Goal: Information Seeking & Learning: Learn about a topic

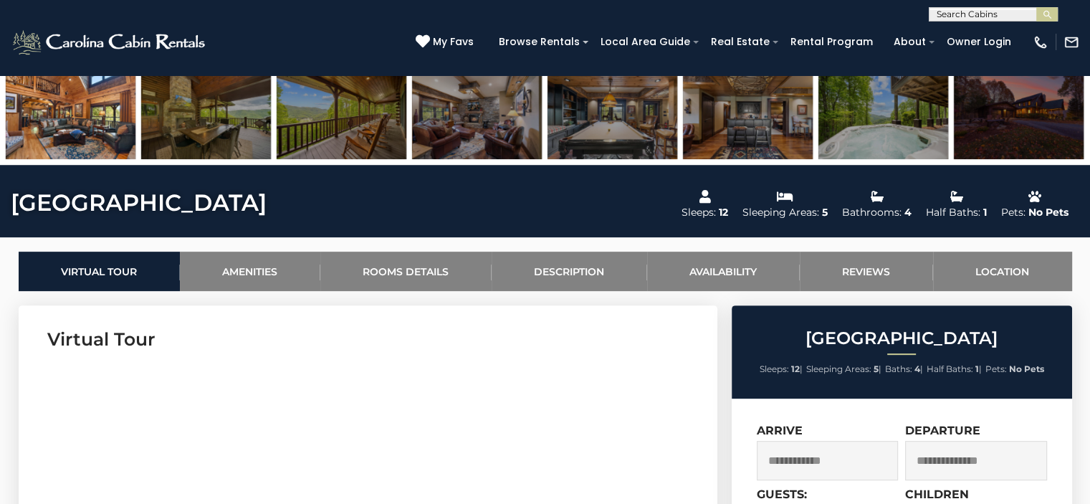
scroll to position [573, 0]
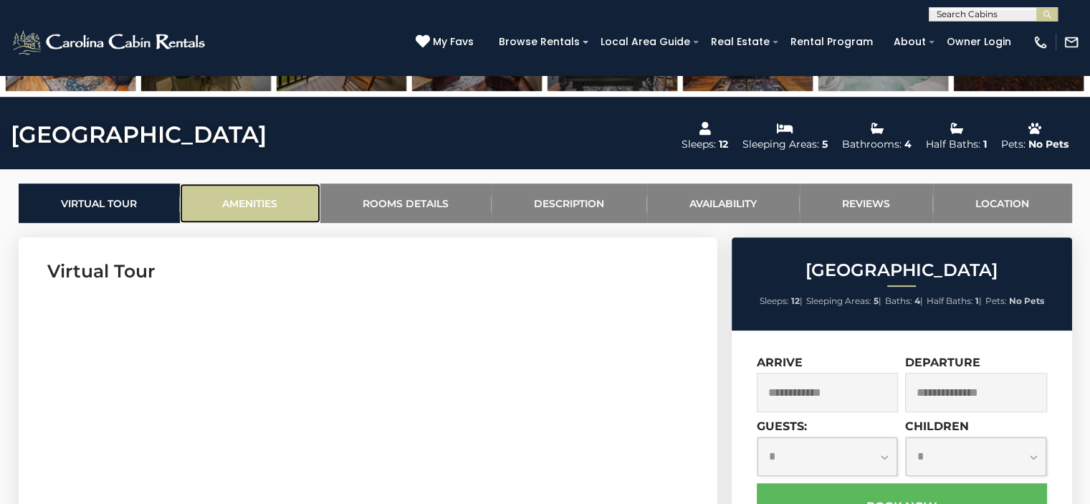
click at [242, 206] on link "Amenities" at bounding box center [250, 202] width 140 height 39
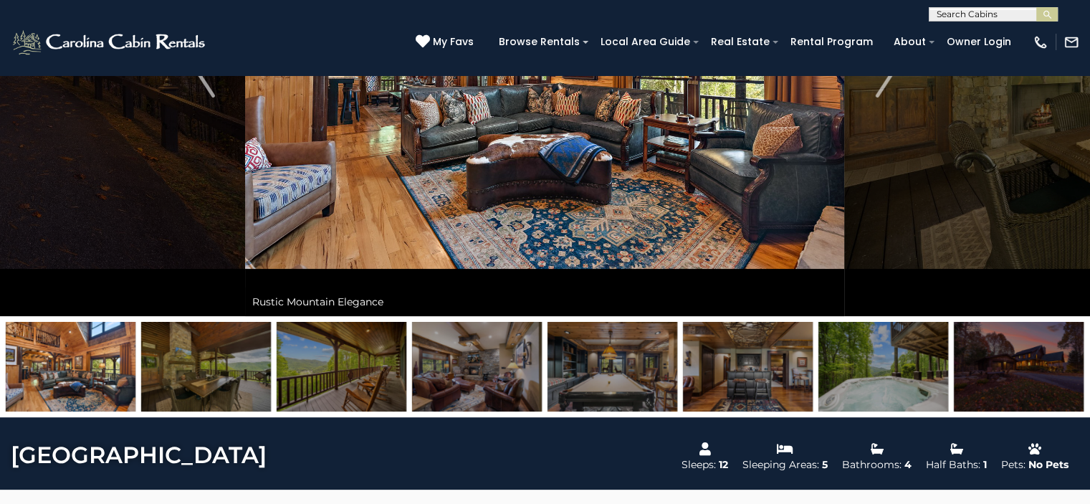
scroll to position [53, 0]
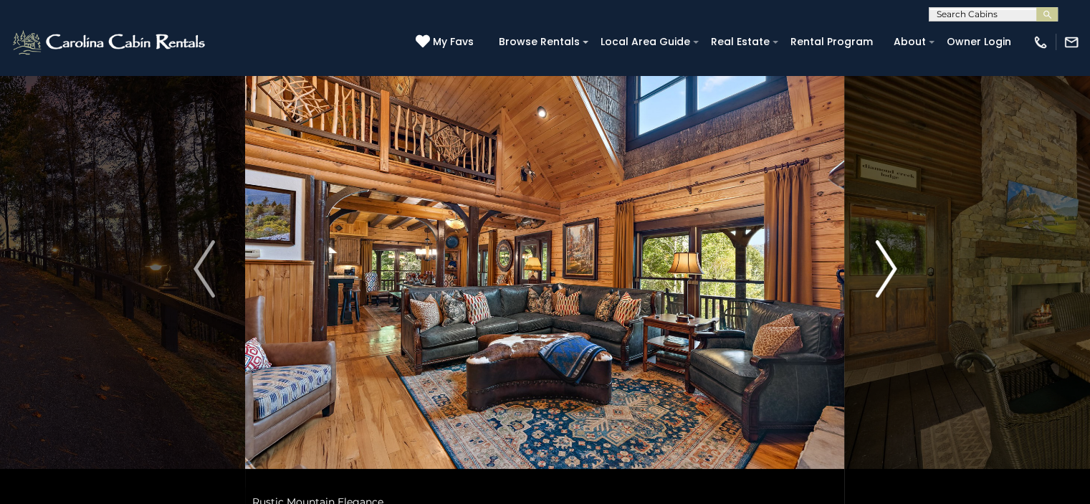
click at [888, 273] on img "Next" at bounding box center [885, 268] width 21 height 57
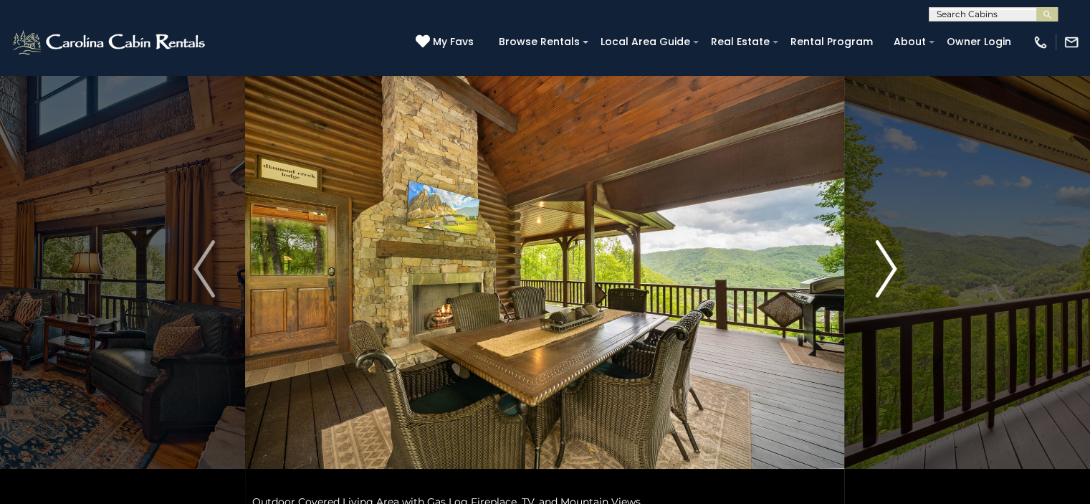
click at [893, 268] on img "Next" at bounding box center [885, 268] width 21 height 57
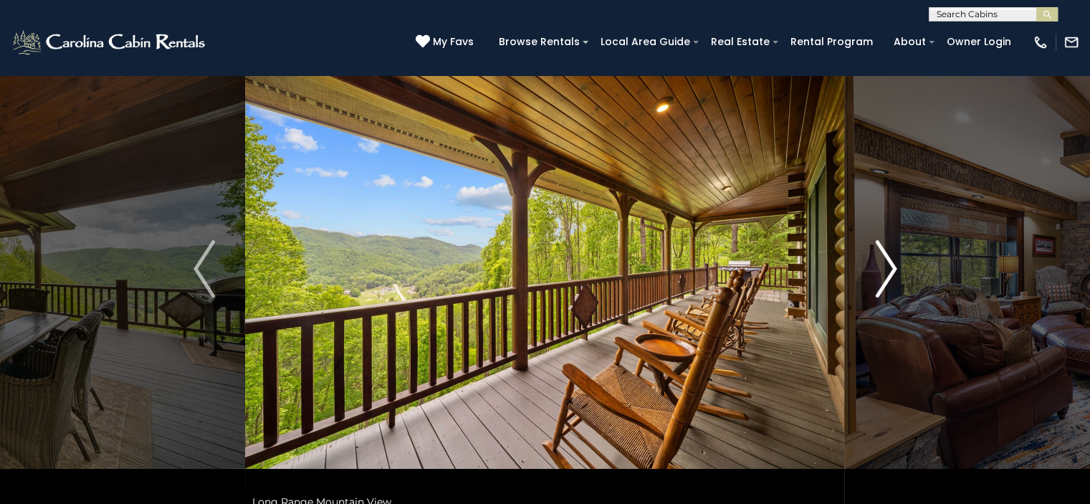
click at [893, 268] on img "Next" at bounding box center [885, 268] width 21 height 57
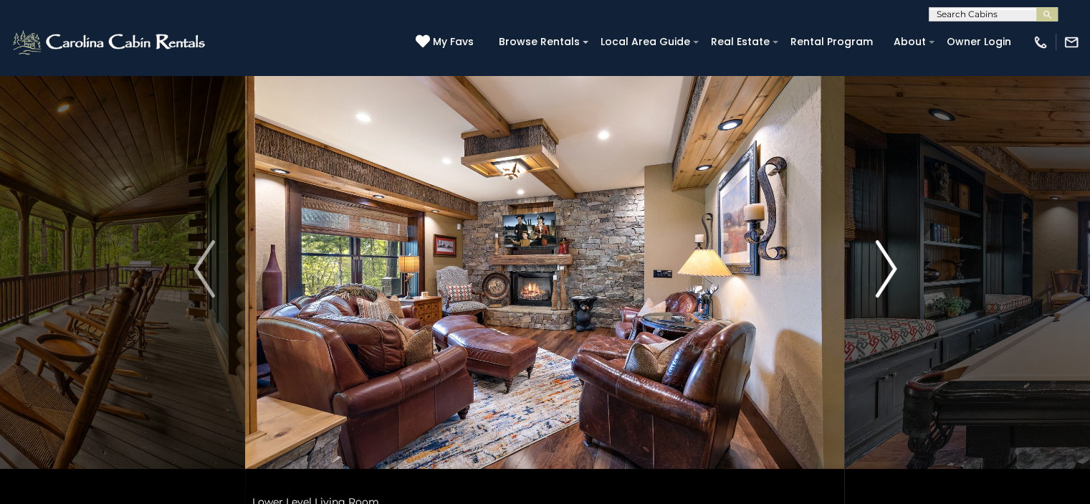
click at [893, 268] on img "Next" at bounding box center [885, 268] width 21 height 57
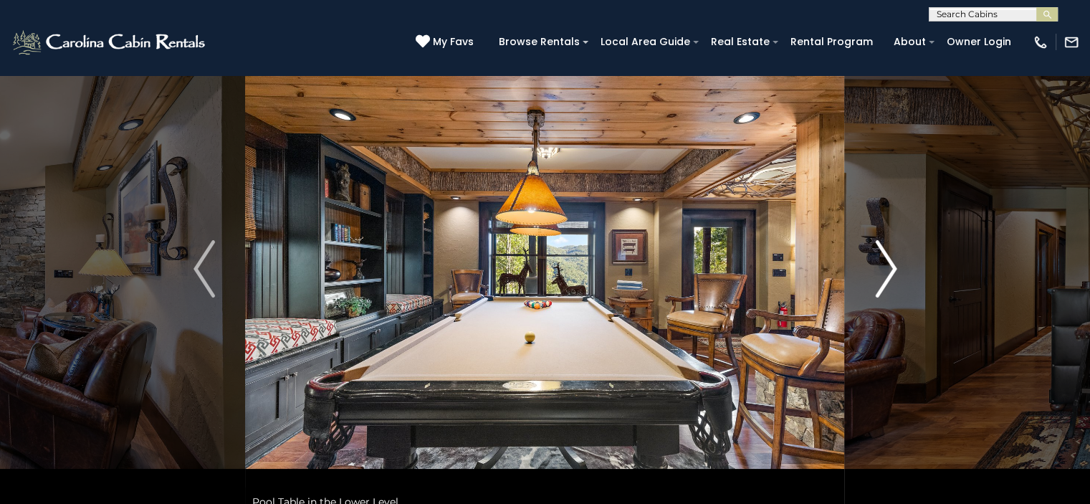
click at [893, 268] on img "Next" at bounding box center [885, 268] width 21 height 57
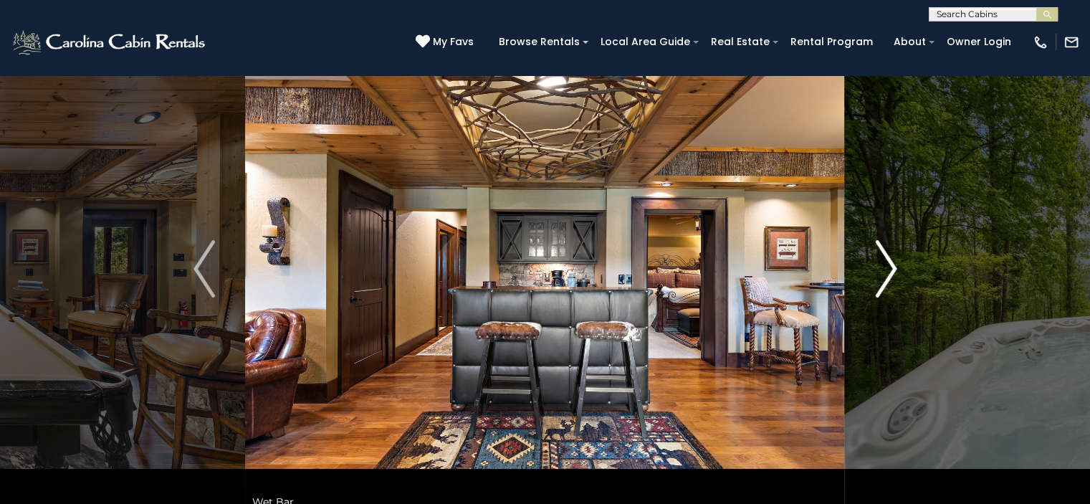
click at [893, 268] on img "Next" at bounding box center [885, 268] width 21 height 57
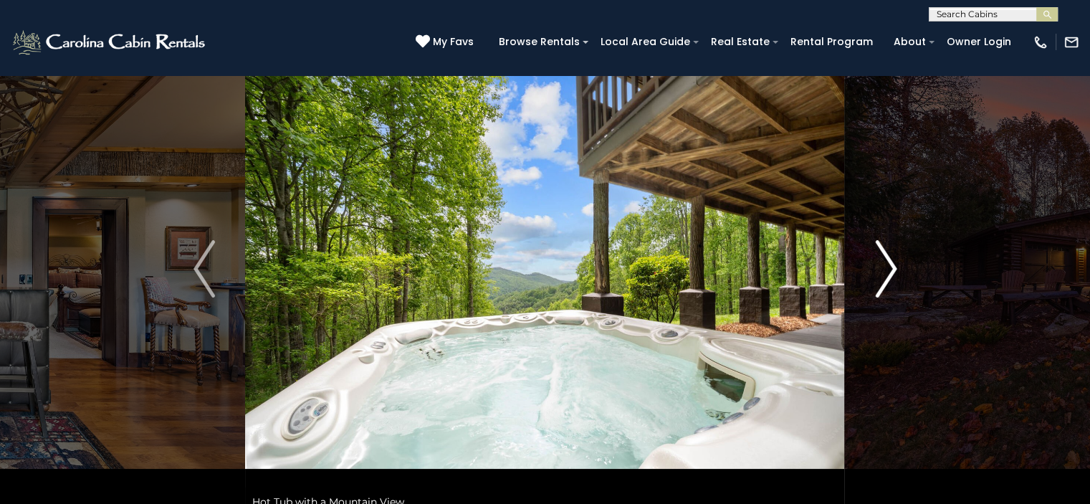
click at [893, 268] on img "Next" at bounding box center [885, 268] width 21 height 57
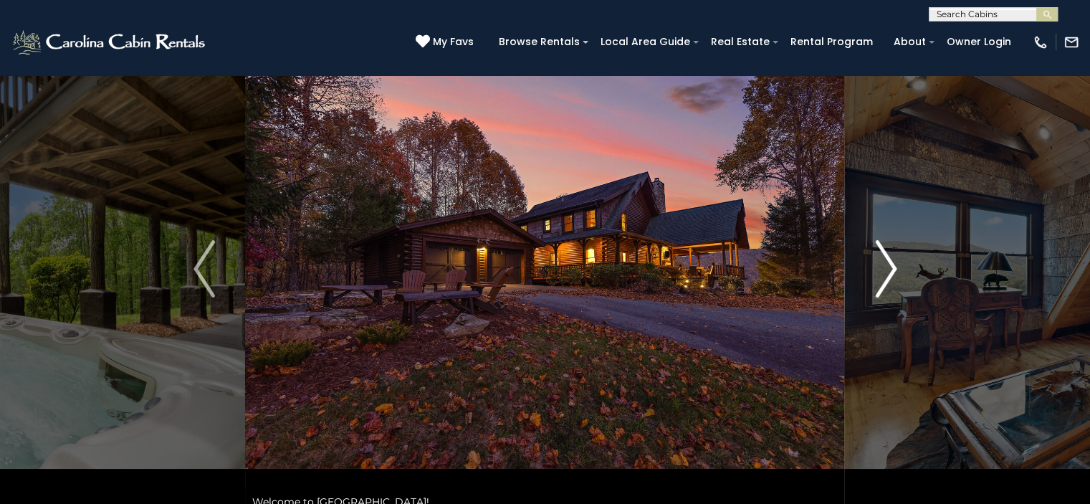
click at [893, 268] on img "Next" at bounding box center [885, 268] width 21 height 57
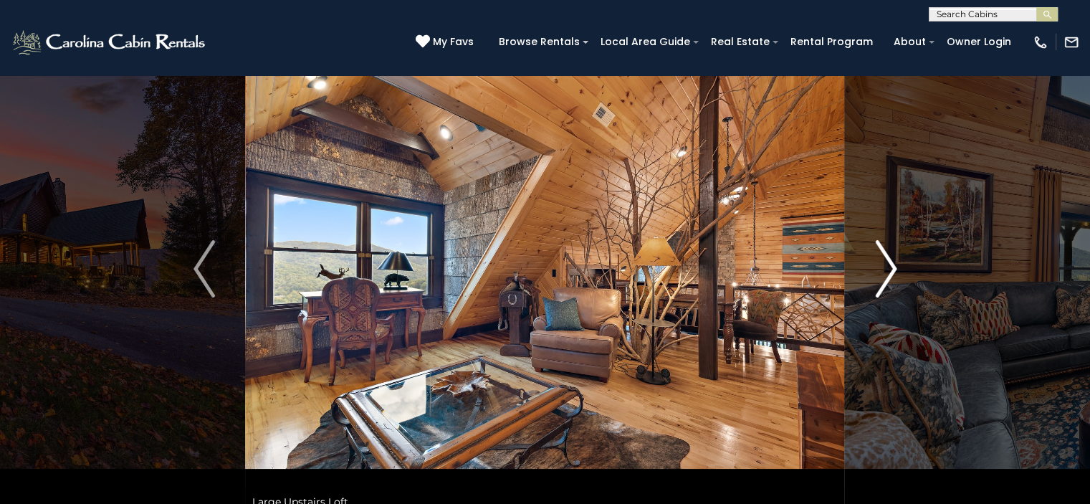
click at [893, 268] on img "Next" at bounding box center [885, 268] width 21 height 57
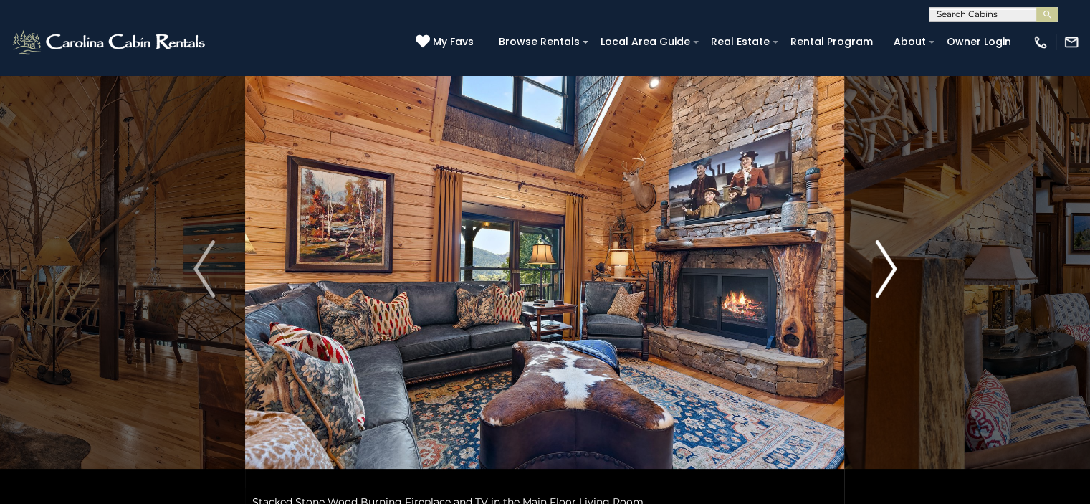
click at [893, 268] on img "Next" at bounding box center [885, 268] width 21 height 57
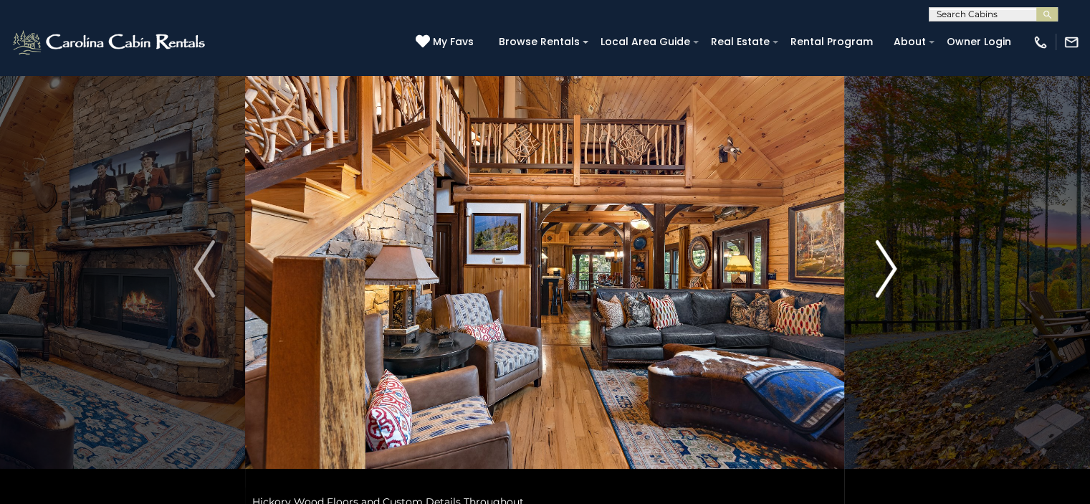
click at [893, 268] on img "Next" at bounding box center [885, 268] width 21 height 57
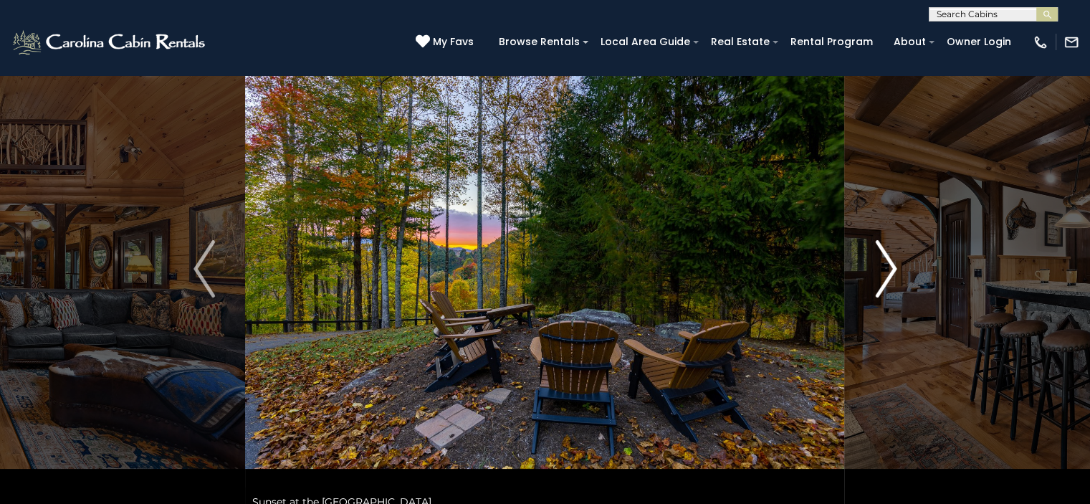
click at [893, 268] on img "Next" at bounding box center [885, 268] width 21 height 57
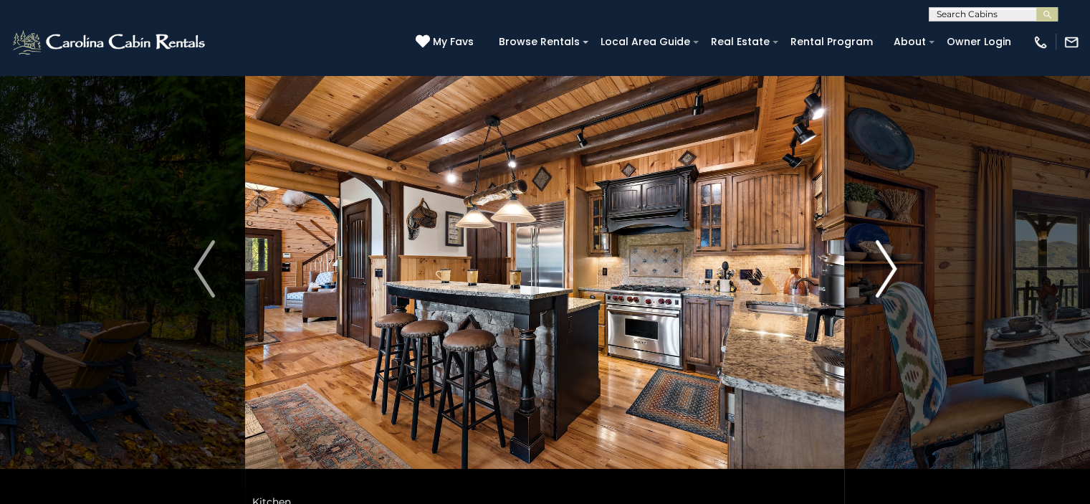
click at [893, 268] on img "Next" at bounding box center [885, 268] width 21 height 57
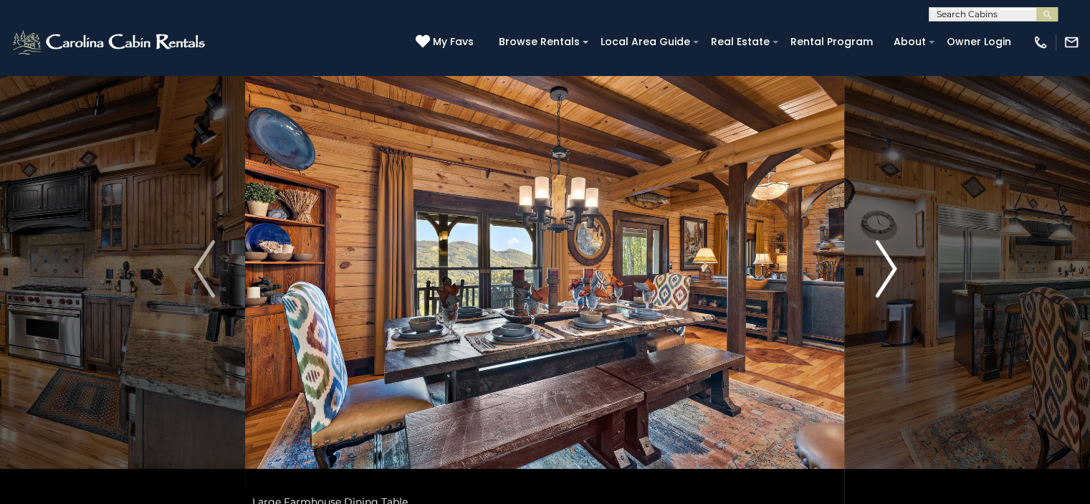
click at [893, 268] on img "Next" at bounding box center [885, 268] width 21 height 57
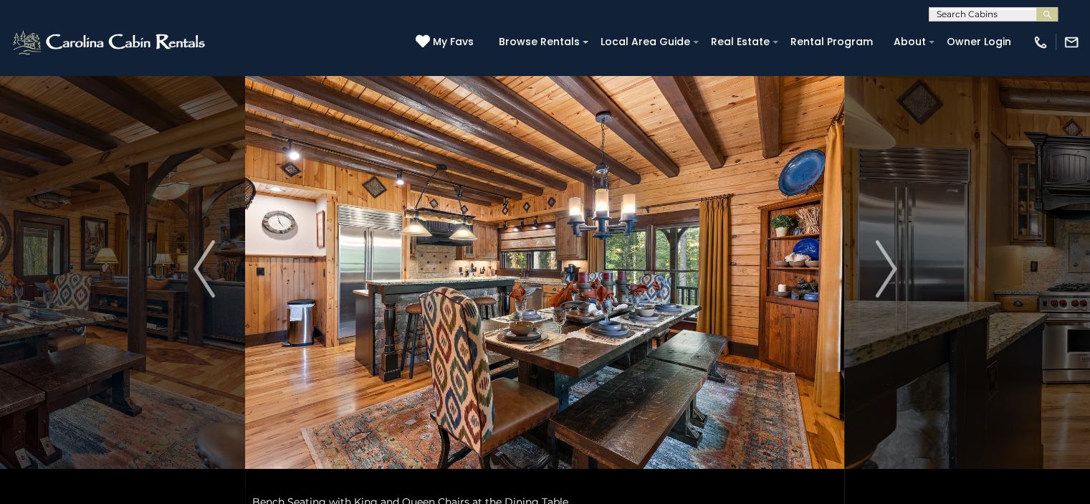
click at [622, 261] on img at bounding box center [544, 268] width 599 height 494
click at [893, 266] on img "Next" at bounding box center [885, 268] width 21 height 57
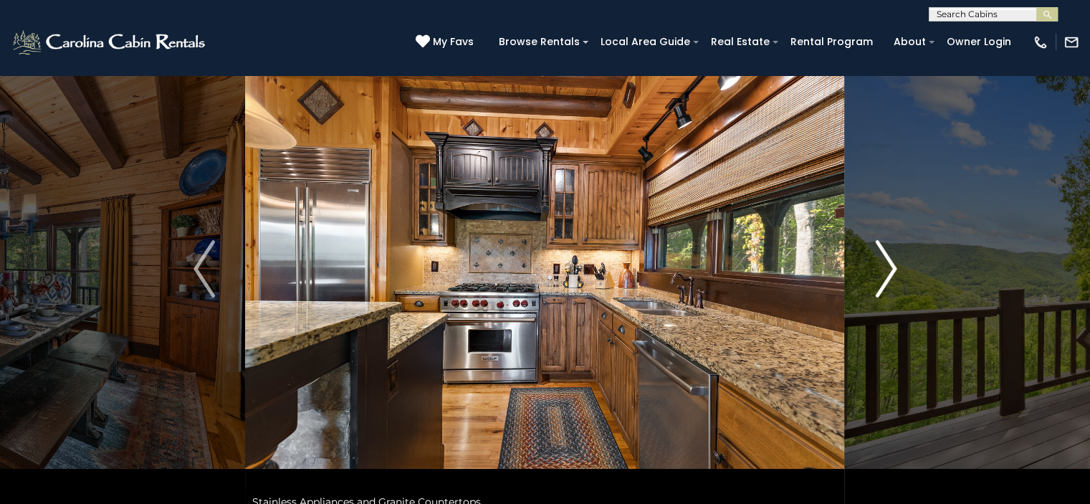
click at [893, 266] on img "Next" at bounding box center [885, 268] width 21 height 57
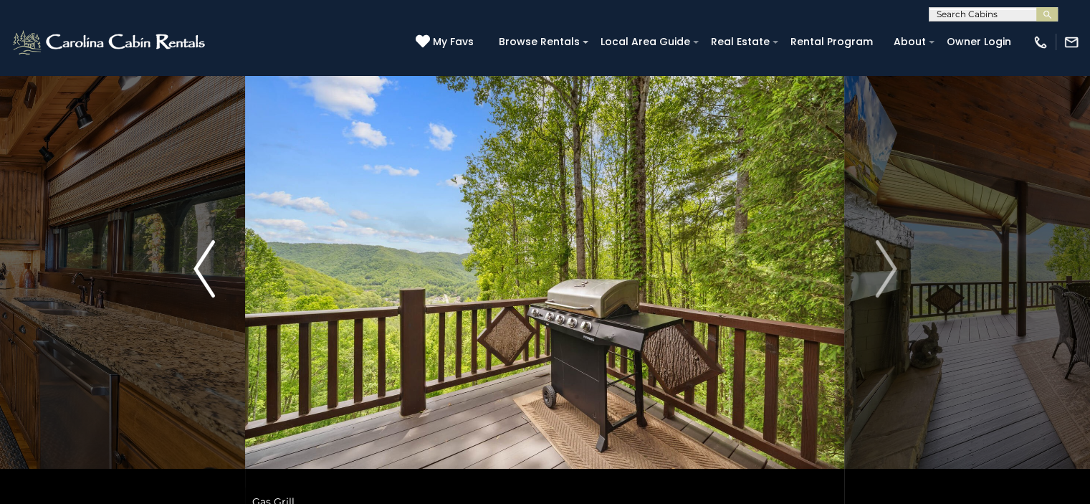
click at [200, 266] on img "Previous" at bounding box center [203, 268] width 21 height 57
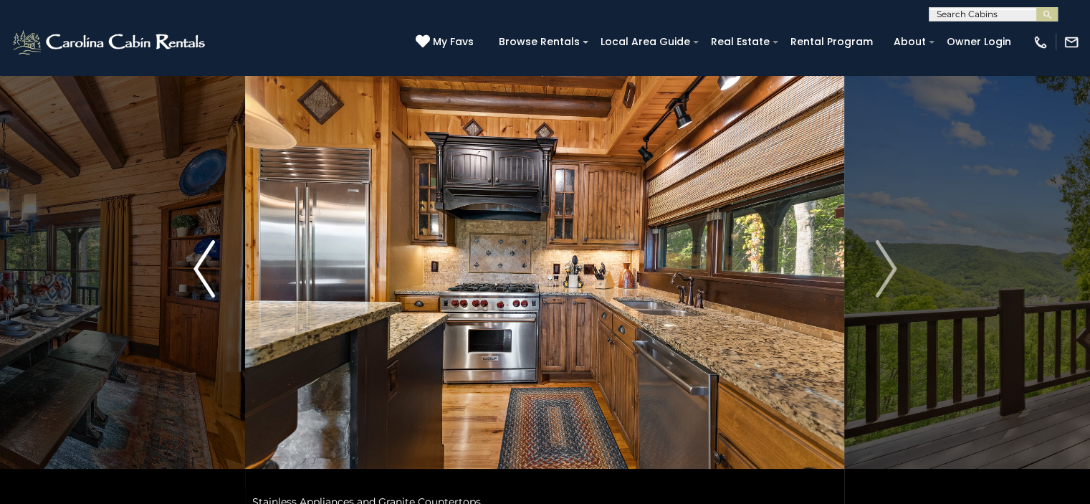
click at [200, 266] on img "Previous" at bounding box center [203, 268] width 21 height 57
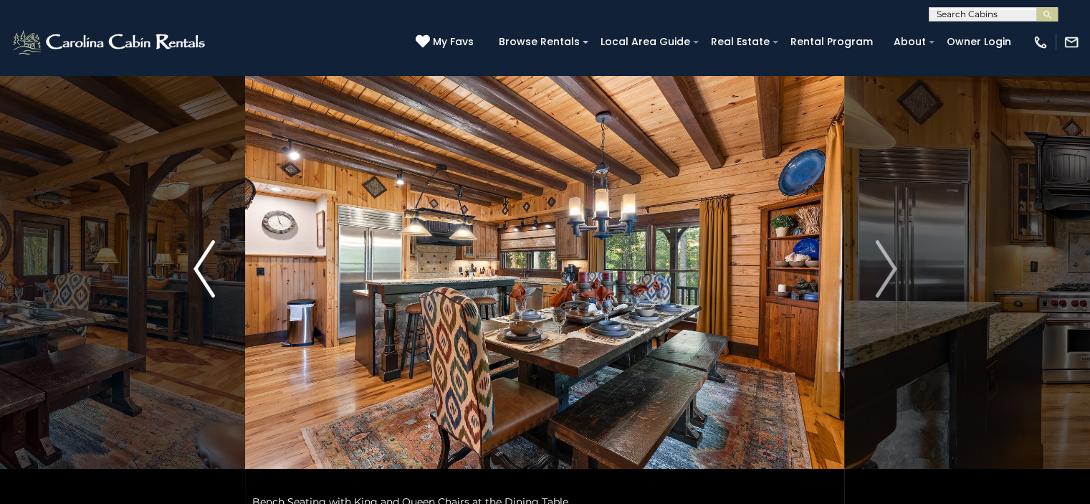
click at [198, 261] on img "Previous" at bounding box center [203, 268] width 21 height 57
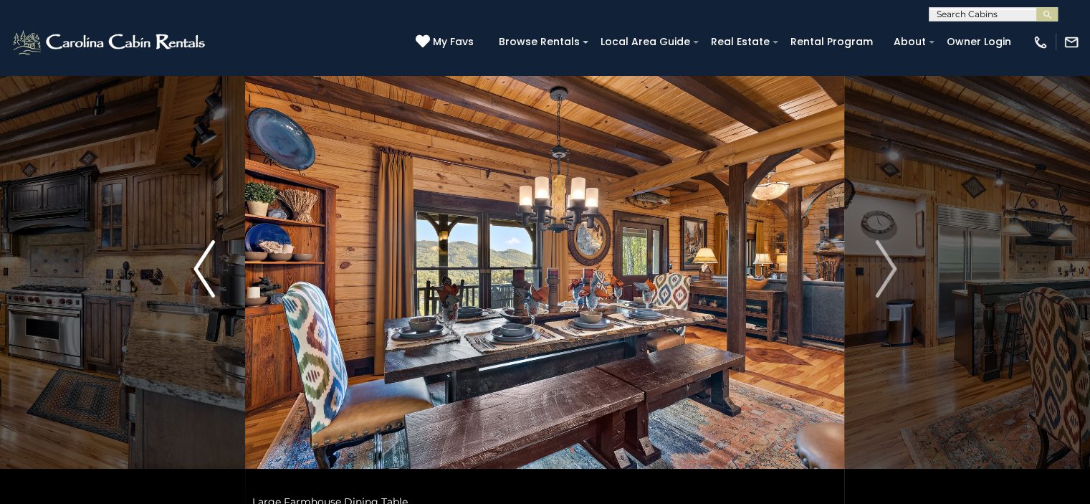
click at [196, 265] on img "Previous" at bounding box center [203, 268] width 21 height 57
